Goal: Navigation & Orientation: Find specific page/section

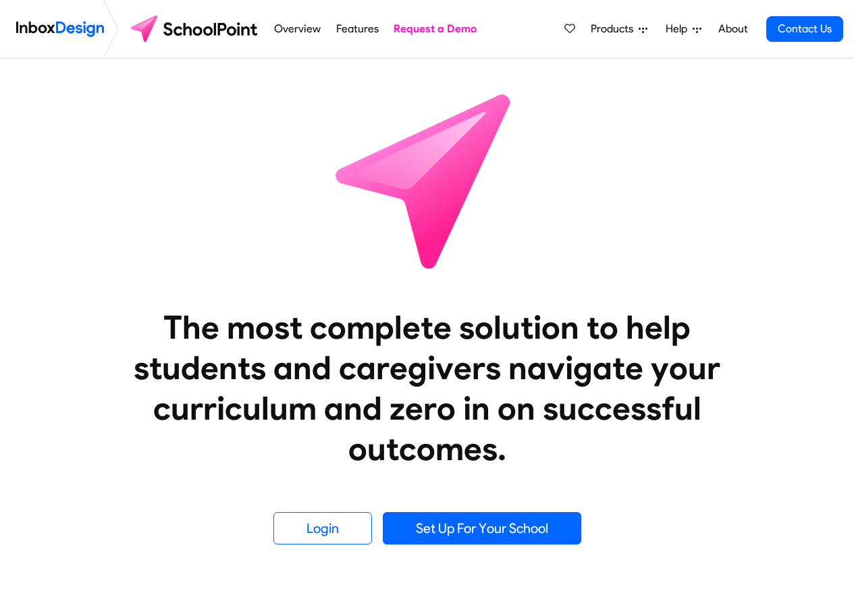
click at [646, 30] on icon at bounding box center [643, 29] width 9 height 9
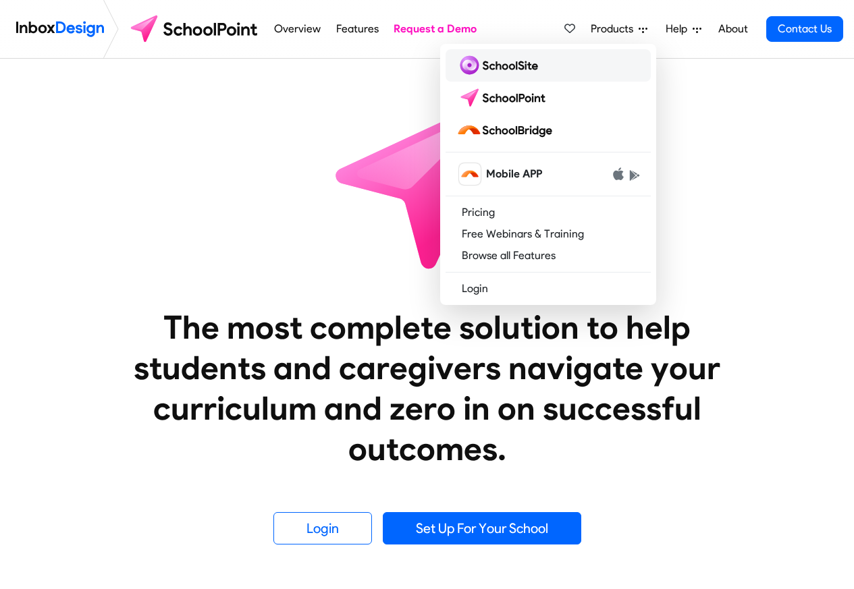
click at [504, 66] on img at bounding box center [499, 66] width 87 height 22
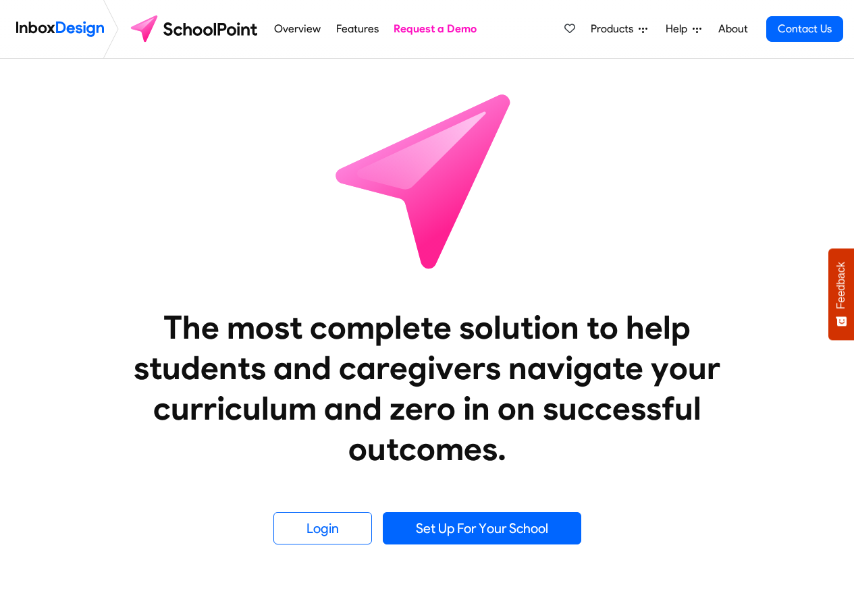
click at [646, 31] on icon at bounding box center [643, 29] width 9 height 9
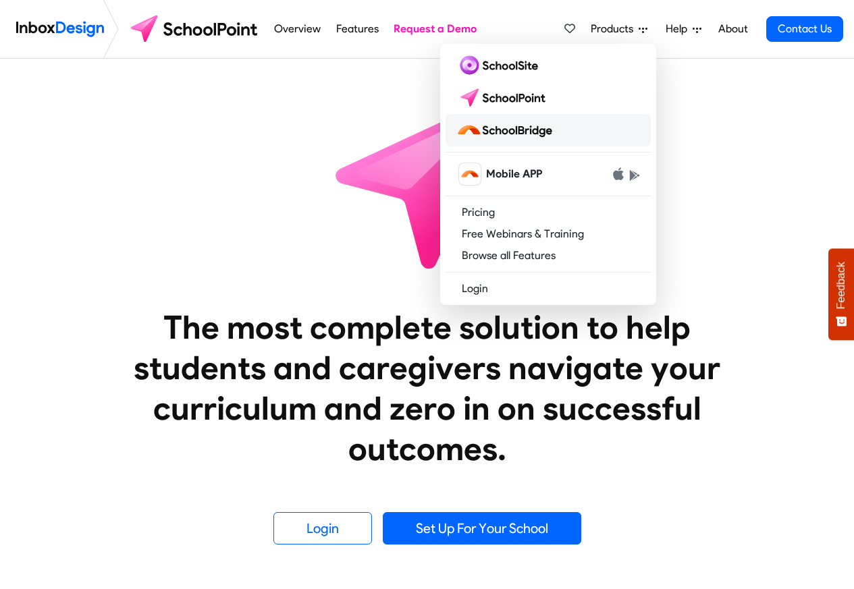
click at [496, 132] on img at bounding box center [506, 130] width 101 height 22
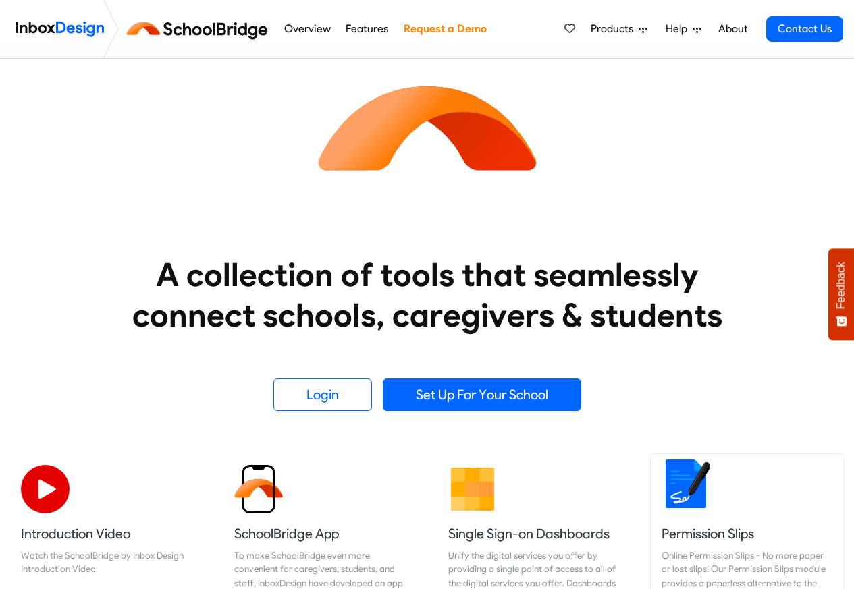
scroll to position [405, 0]
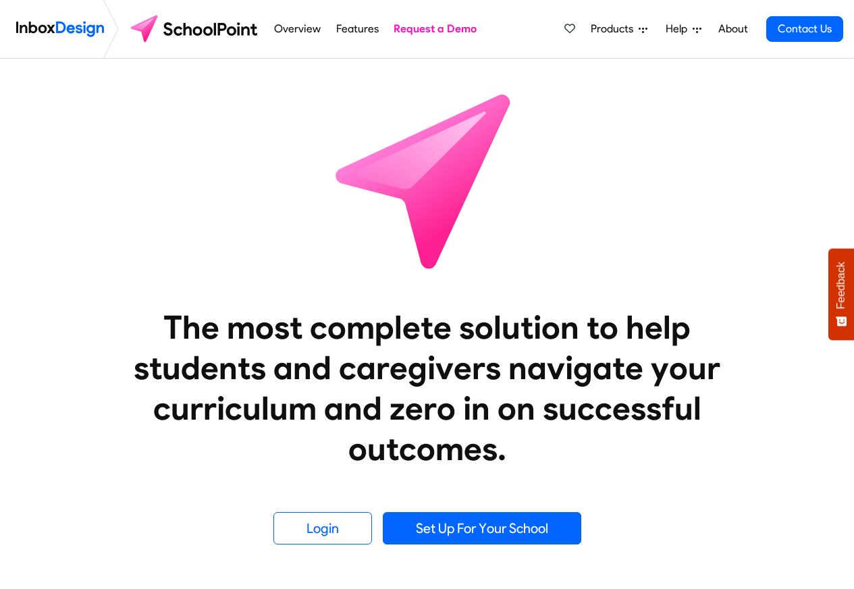
click at [298, 31] on link "Overview" at bounding box center [298, 29] width 54 height 27
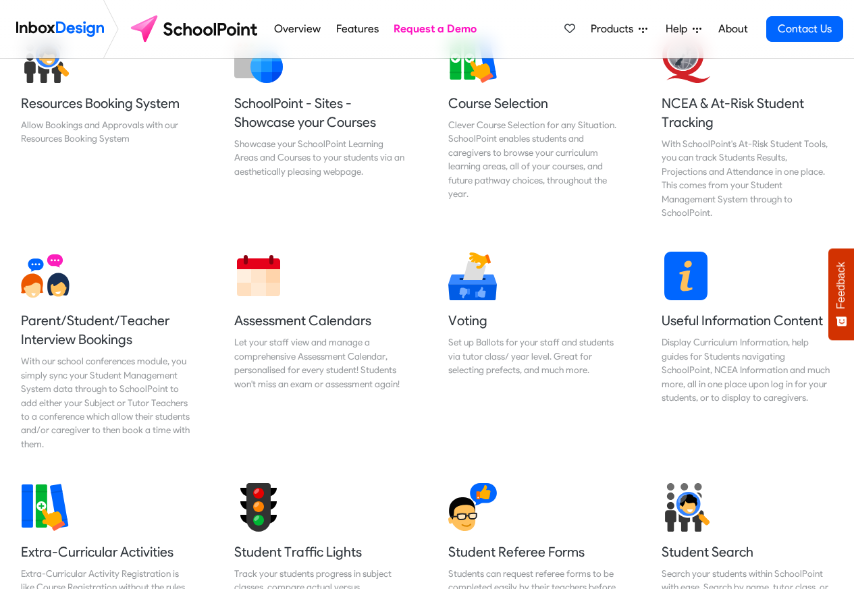
scroll to position [567, 0]
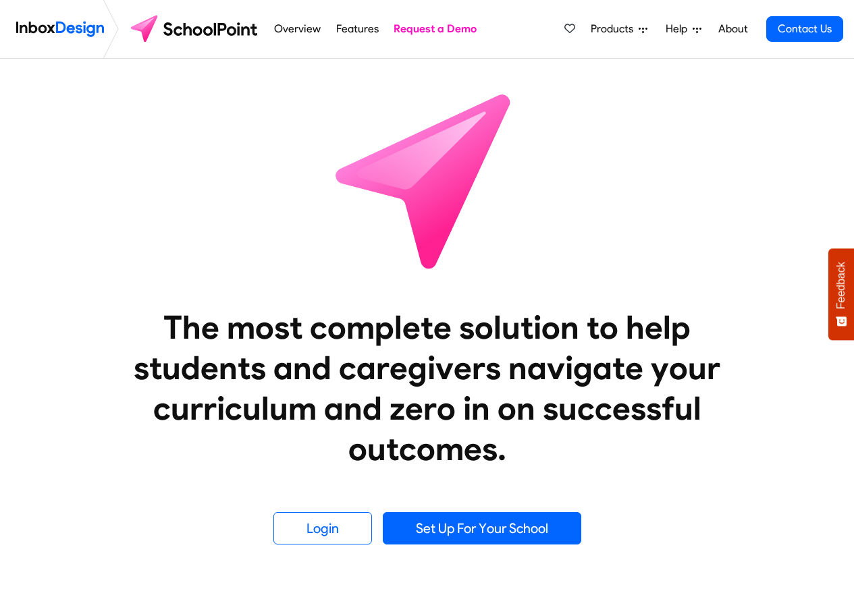
click at [366, 30] on link "Features" at bounding box center [357, 29] width 50 height 27
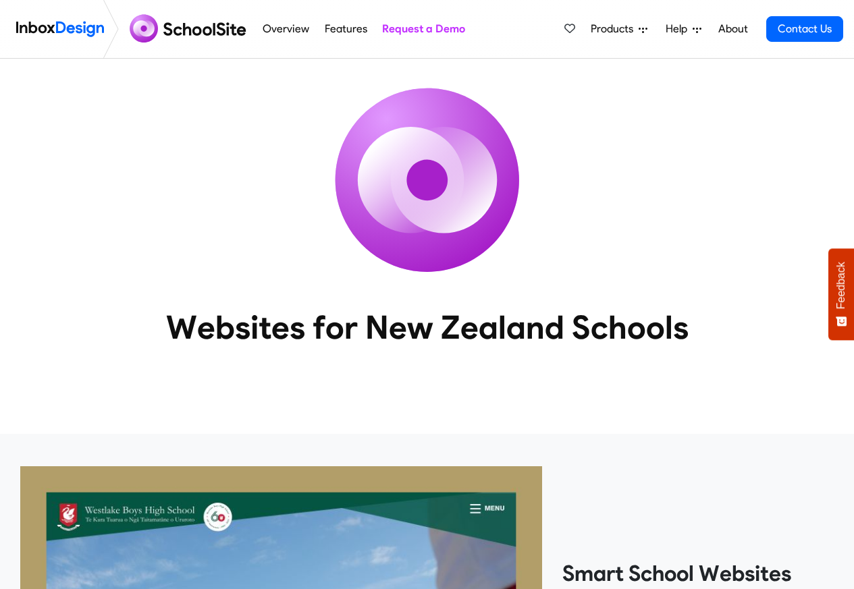
click at [645, 30] on icon at bounding box center [643, 29] width 9 height 9
